Goal: Navigation & Orientation: Find specific page/section

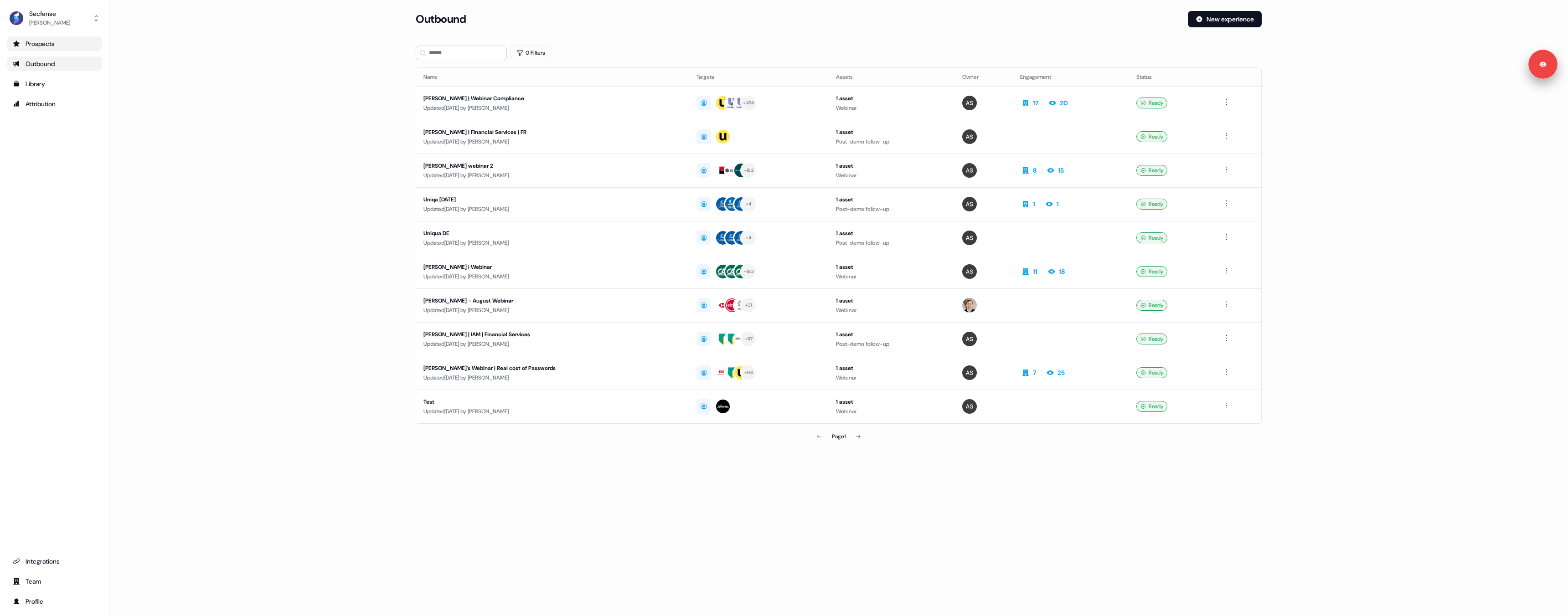
click at [60, 43] on div "Prospects" at bounding box center [54, 43] width 83 height 9
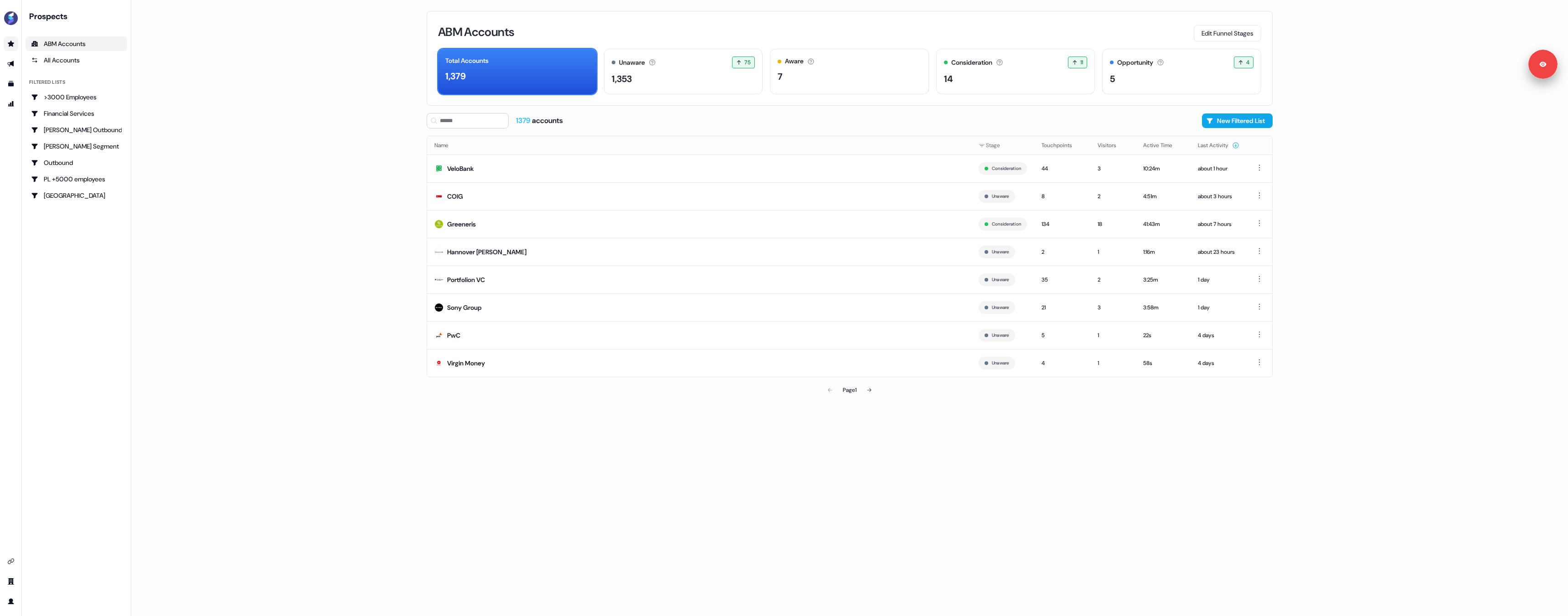
click at [321, 66] on main "Loading... ABM Accounts Edit Funnel Stages Total Accounts 1,379 Unaware The def…" at bounding box center [850, 308] width 1437 height 616
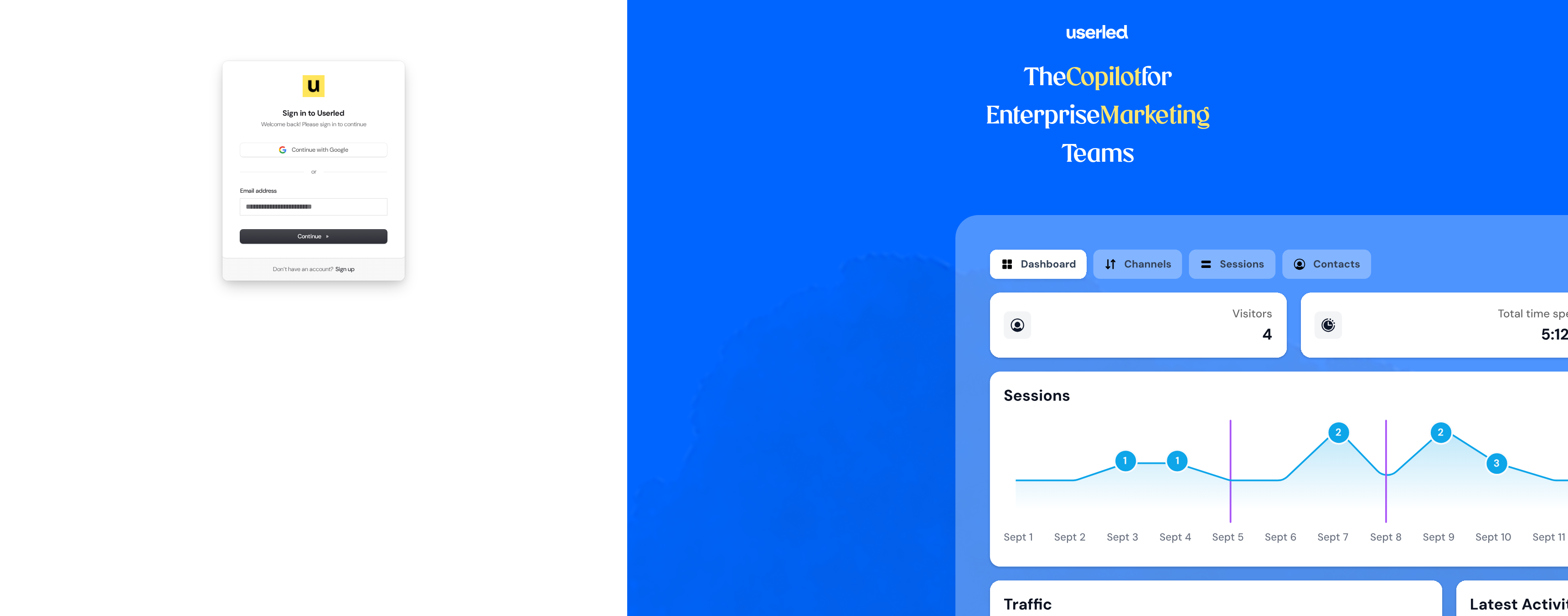
click at [290, 158] on div "Continue with Google or Email address Continue" at bounding box center [313, 193] width 147 height 100
click at [292, 153] on span "Continue with Google" at bounding box center [320, 150] width 57 height 8
